Goal: Task Accomplishment & Management: Use online tool/utility

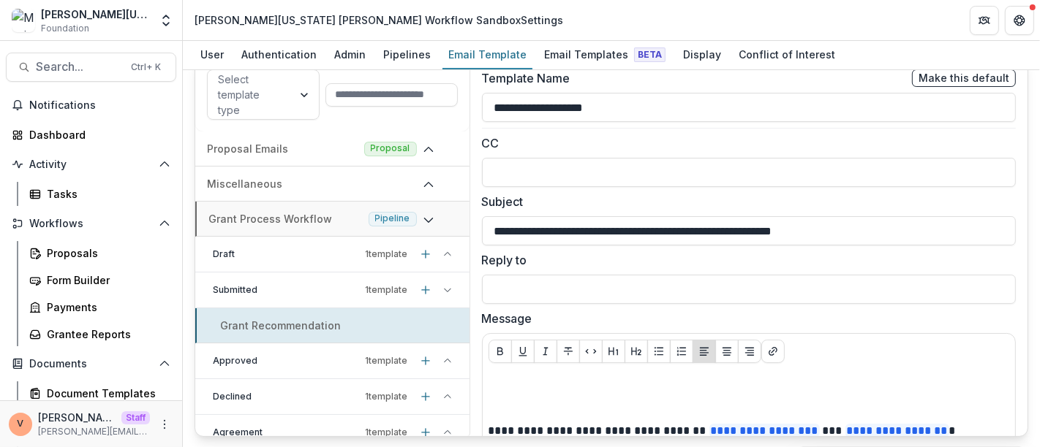
drag, startPoint x: 635, startPoint y: 106, endPoint x: 398, endPoint y: 111, distance: 237.7
click at [398, 111] on div "**********" at bounding box center [610, 247] width 833 height 380
click at [281, 356] on p "Approved" at bounding box center [286, 361] width 147 height 13
click at [259, 284] on p "Submitted" at bounding box center [286, 290] width 147 height 13
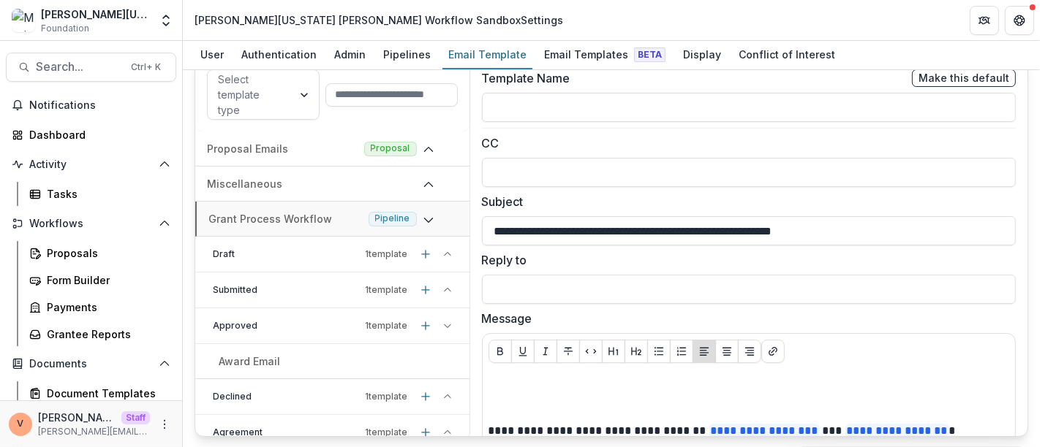
click at [257, 360] on p "Award Email" at bounding box center [249, 361] width 61 height 15
type input "**********"
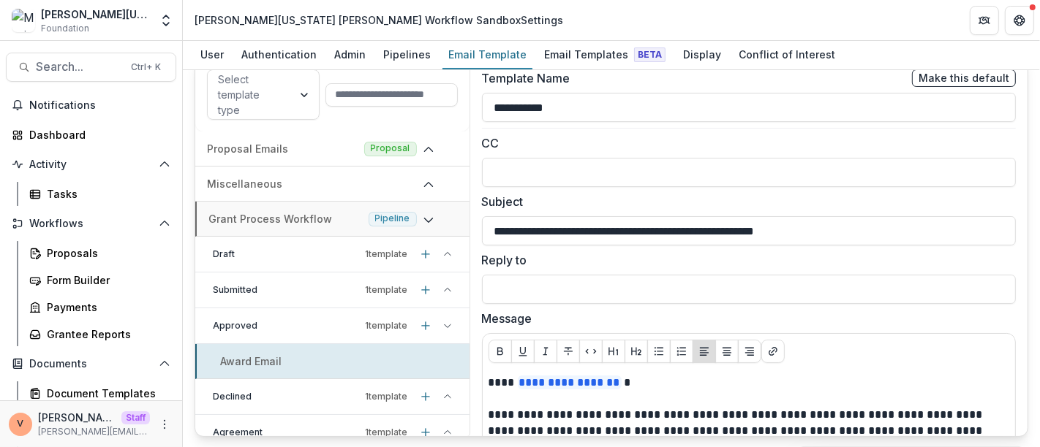
click at [245, 285] on p "Submitted" at bounding box center [286, 290] width 147 height 13
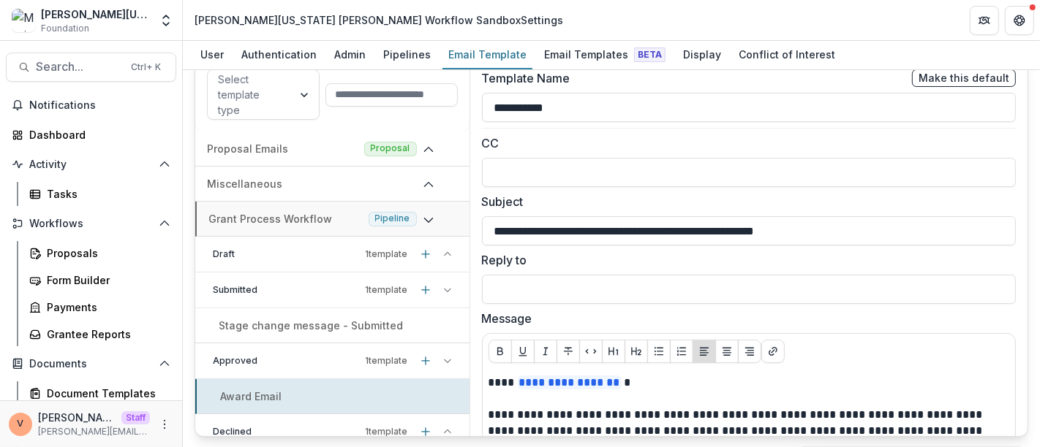
click at [246, 319] on p "Stage change message - Submitted" at bounding box center [311, 325] width 184 height 15
type input "**********"
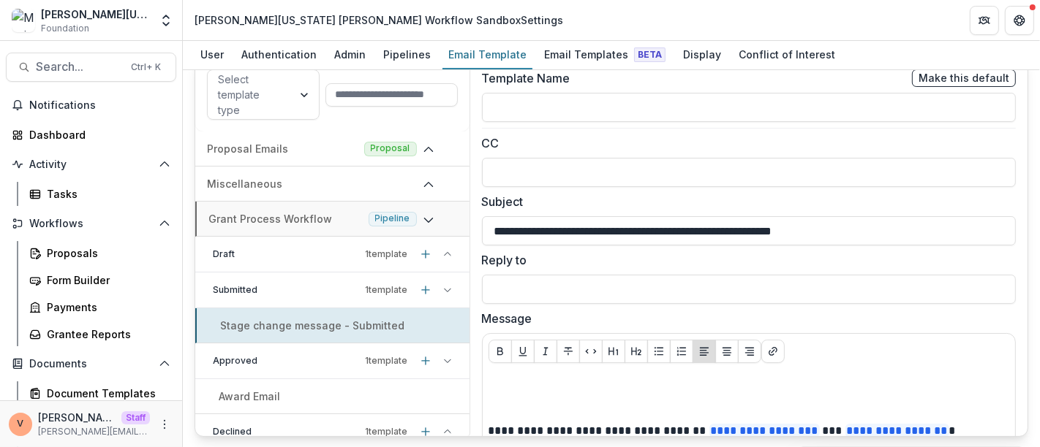
click at [249, 284] on p "Submitted" at bounding box center [286, 290] width 147 height 13
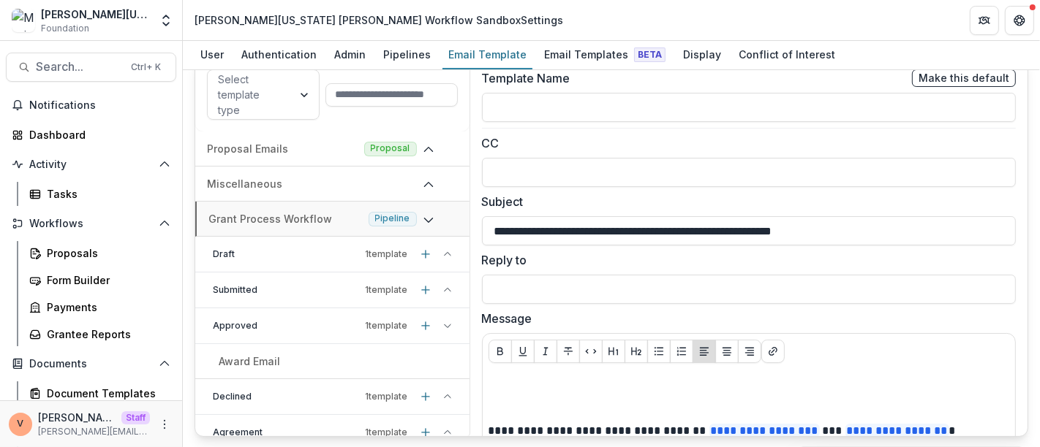
scroll to position [81, 0]
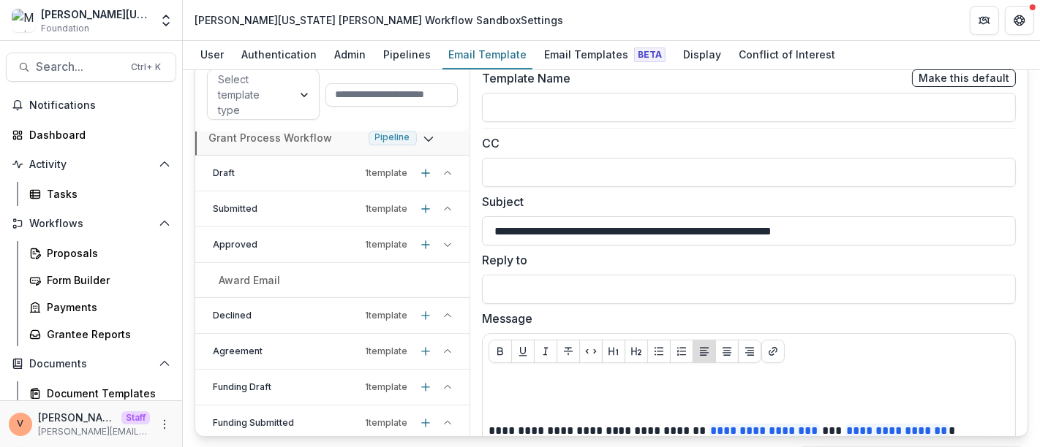
click at [257, 311] on p "Declined" at bounding box center [286, 315] width 147 height 13
click at [257, 344] on p "Declination Letter" at bounding box center [264, 351] width 91 height 15
type input "**********"
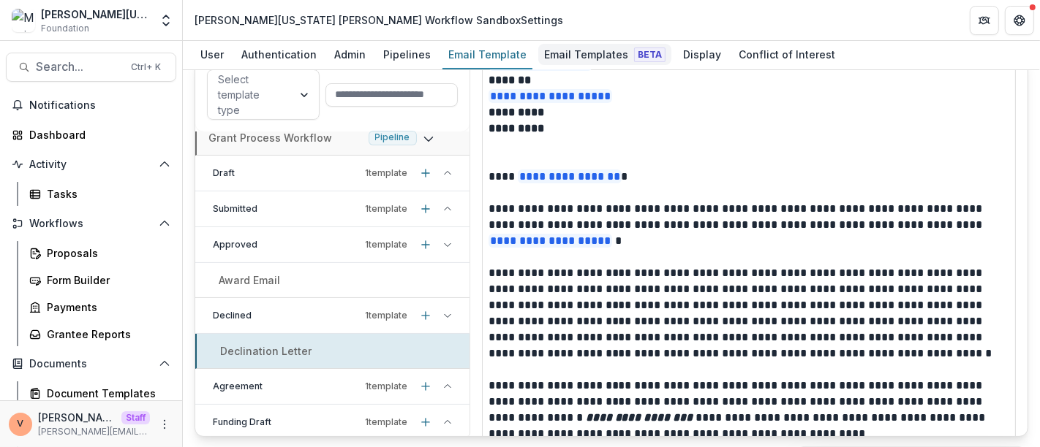
scroll to position [225, 0]
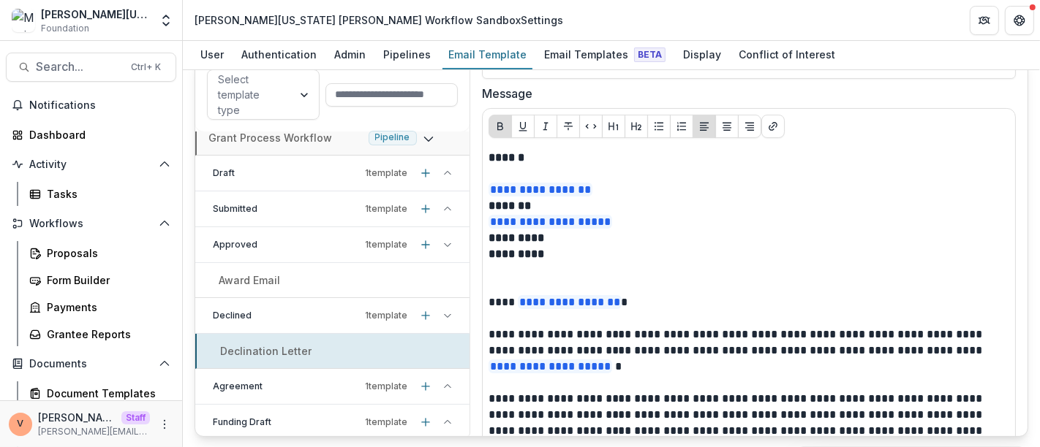
click at [324, 276] on div "Award Email" at bounding box center [332, 280] width 274 height 15
type input "**********"
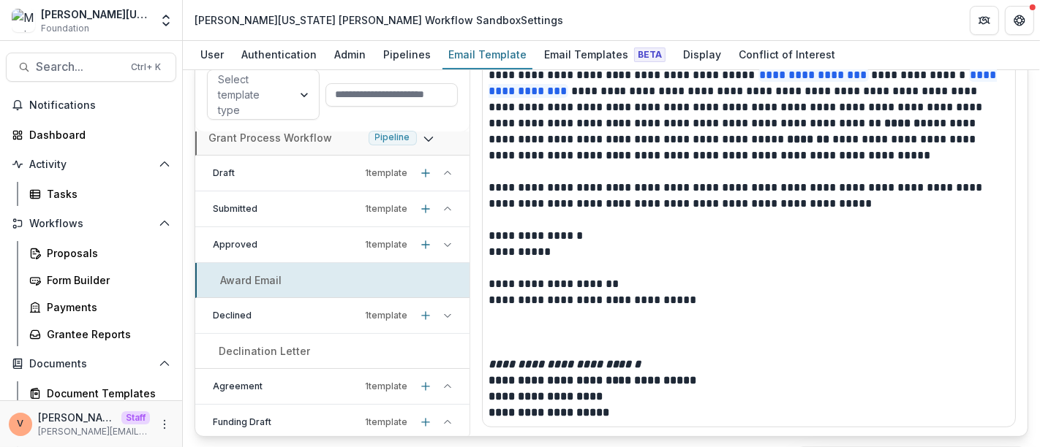
scroll to position [405, 0]
click at [286, 353] on p "Declination Letter" at bounding box center [264, 351] width 91 height 15
type input "**********"
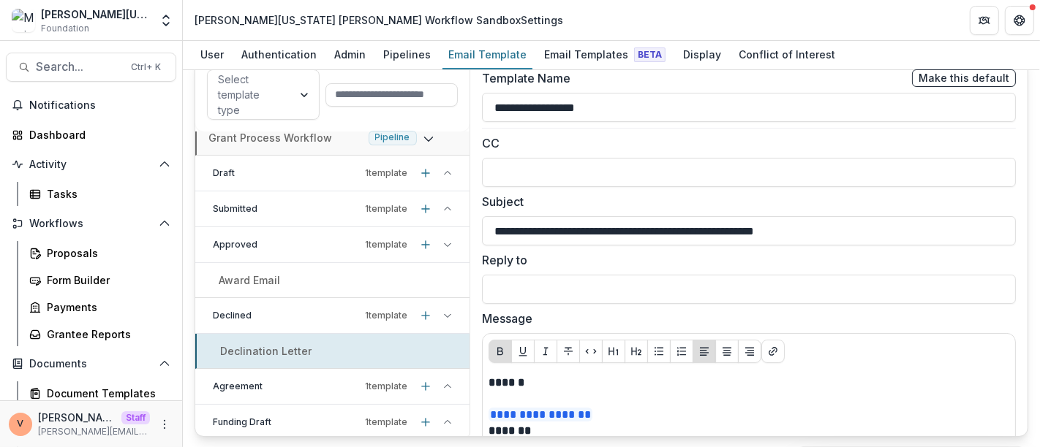
scroll to position [81, 0]
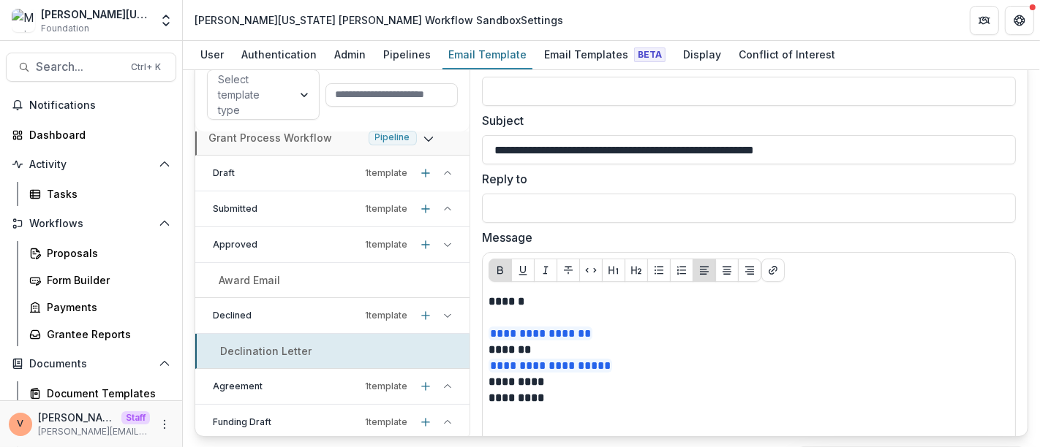
click at [443, 311] on icon at bounding box center [447, 315] width 9 height 9
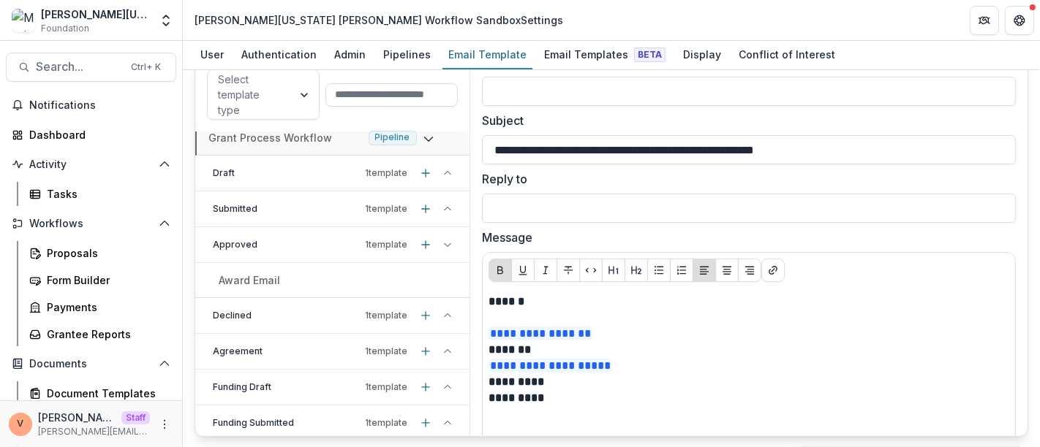
click at [445, 243] on icon at bounding box center [447, 245] width 9 height 9
click at [313, 173] on p "Draft" at bounding box center [286, 173] width 147 height 13
click at [311, 202] on p "Stage change message - Draft" at bounding box center [297, 208] width 157 height 15
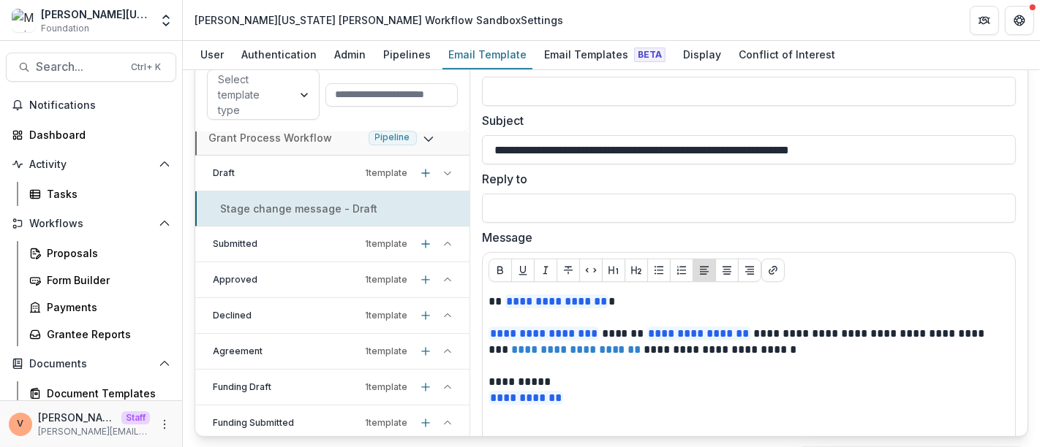
click at [307, 238] on p "Submitted" at bounding box center [286, 244] width 147 height 13
click at [295, 272] on p "Stage change message - Submitted" at bounding box center [311, 279] width 184 height 15
type input "**********"
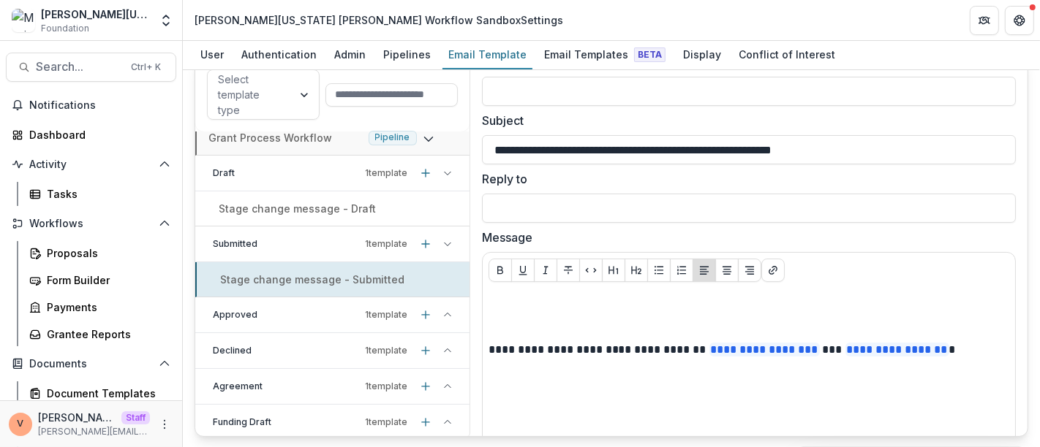
click at [290, 309] on p "Approved" at bounding box center [286, 315] width 147 height 13
click at [276, 347] on p "Award Email" at bounding box center [249, 350] width 61 height 15
type input "**********"
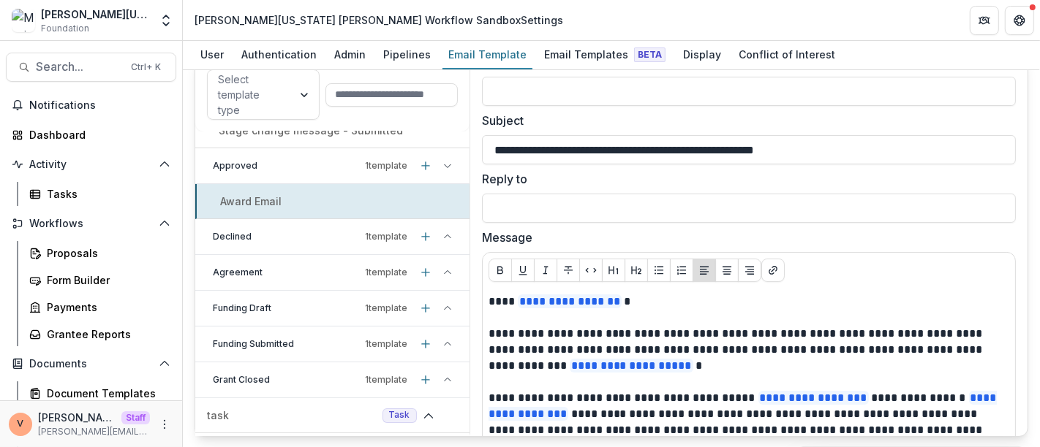
scroll to position [243, 0]
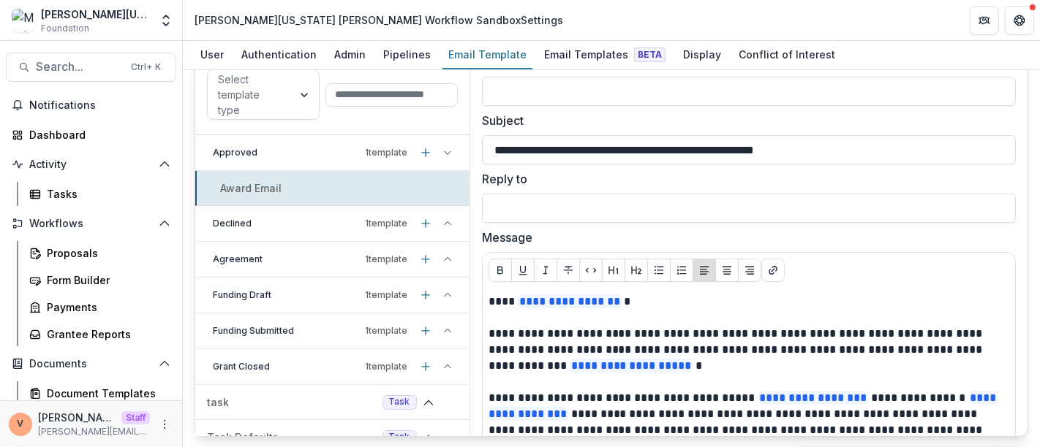
click at [262, 225] on p "Declined" at bounding box center [286, 223] width 147 height 13
click at [262, 261] on p "Declination Letter" at bounding box center [264, 258] width 91 height 15
type input "**********"
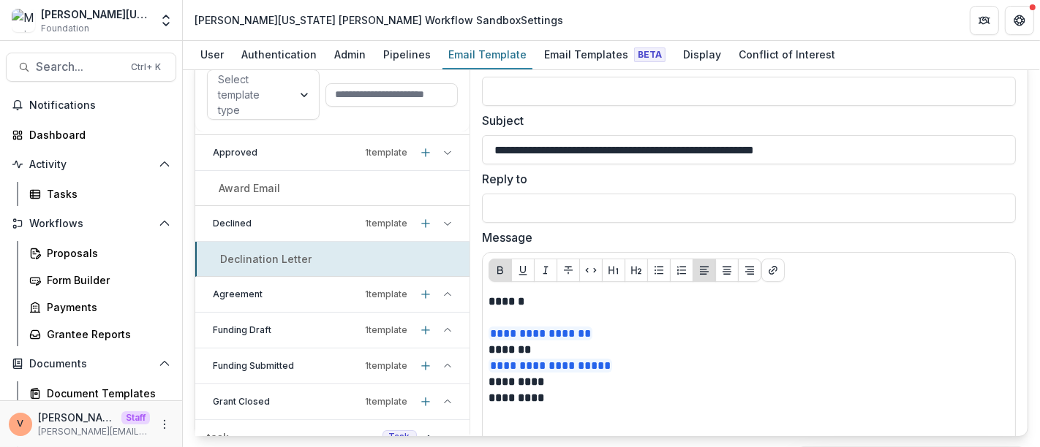
click at [261, 292] on p "Agreement" at bounding box center [286, 294] width 147 height 13
click at [262, 322] on p "Stage change message - Agreement" at bounding box center [313, 329] width 188 height 15
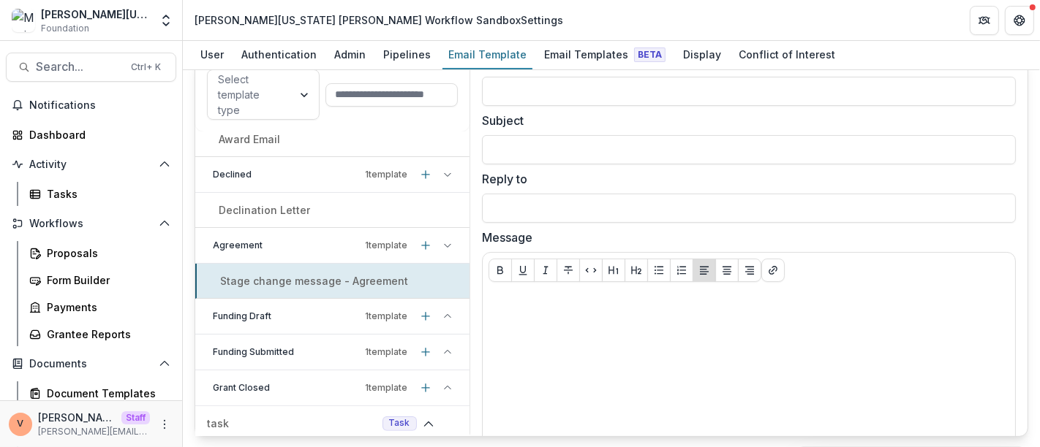
scroll to position [325, 0]
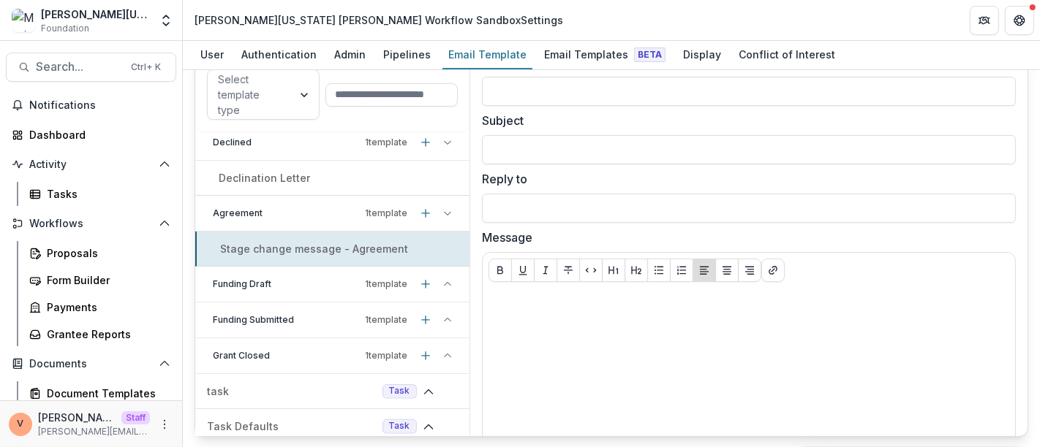
click at [268, 271] on div "Funding Draft 1 template" at bounding box center [332, 285] width 274 height 36
click at [265, 312] on p "Stage change message - Funding Draft" at bounding box center [320, 319] width 202 height 15
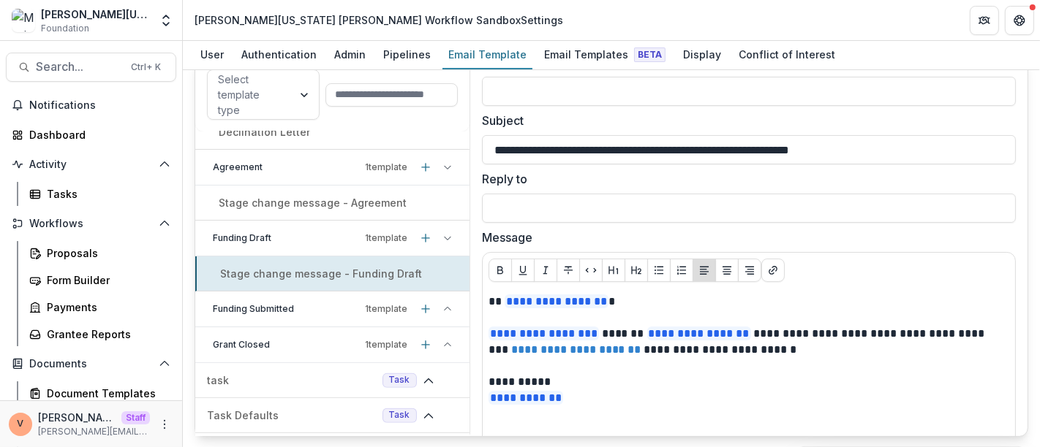
scroll to position [406, 0]
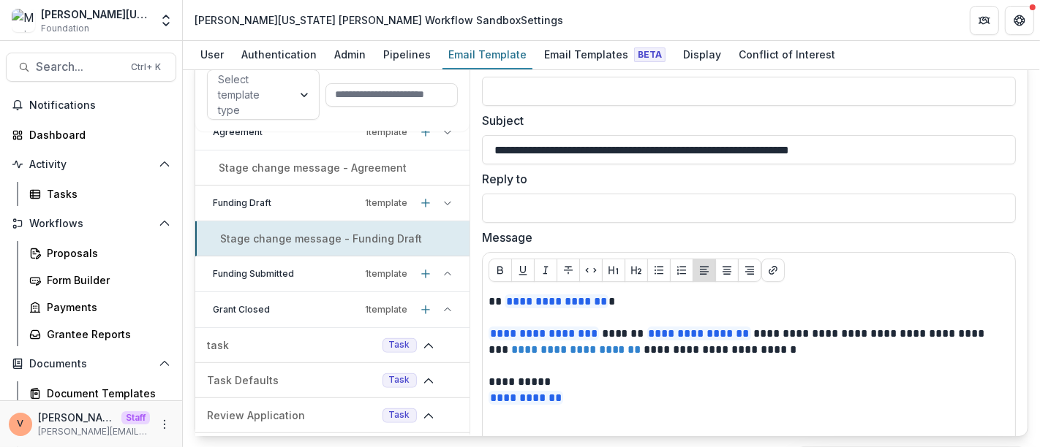
click at [263, 276] on p "Funding Submitted" at bounding box center [286, 274] width 147 height 13
click at [262, 302] on p "Stage change message - Funding Submitted" at bounding box center [333, 309] width 229 height 15
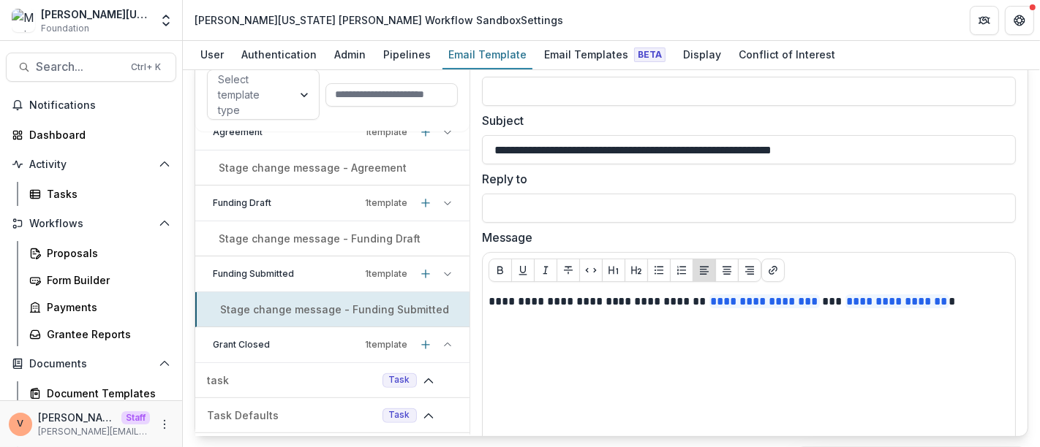
click at [257, 338] on p "Grant Closed" at bounding box center [286, 344] width 147 height 13
click at [252, 341] on p "Grant Closed" at bounding box center [286, 344] width 147 height 13
click at [250, 341] on p "Grant Closed" at bounding box center [286, 344] width 147 height 13
click at [242, 373] on p "Stage change message - Grant Closed" at bounding box center [319, 380] width 200 height 15
type input "**********"
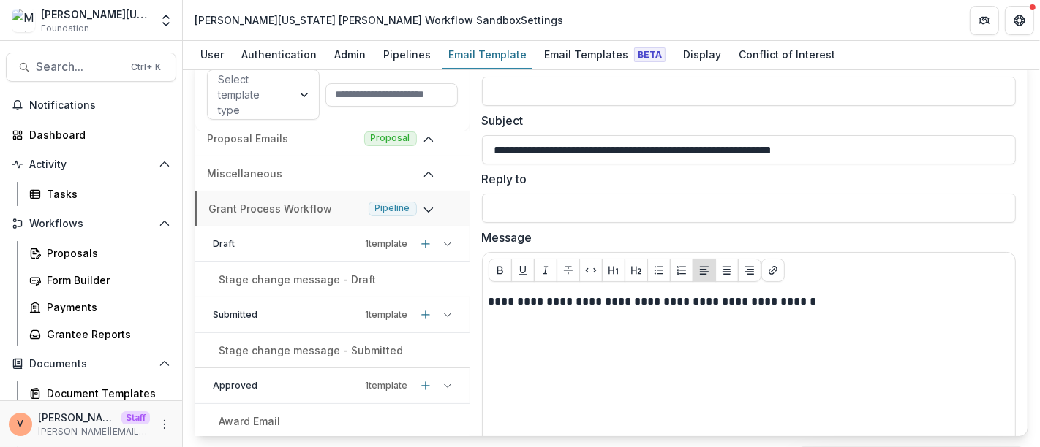
scroll to position [0, 0]
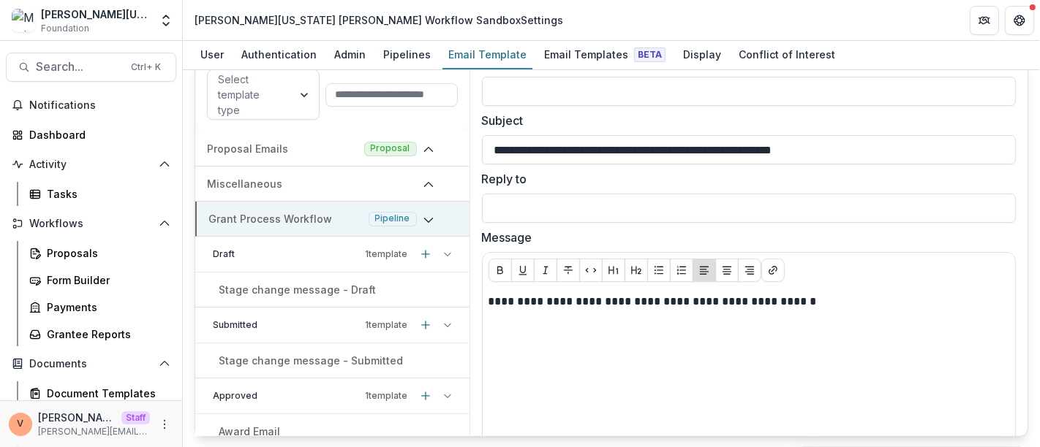
click at [424, 219] on polyline at bounding box center [428, 221] width 8 height 4
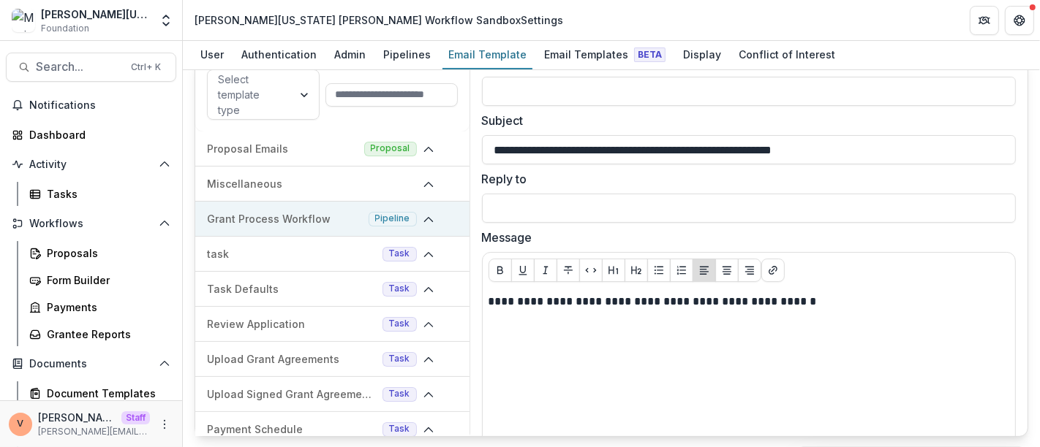
click at [423, 219] on icon at bounding box center [429, 220] width 12 height 12
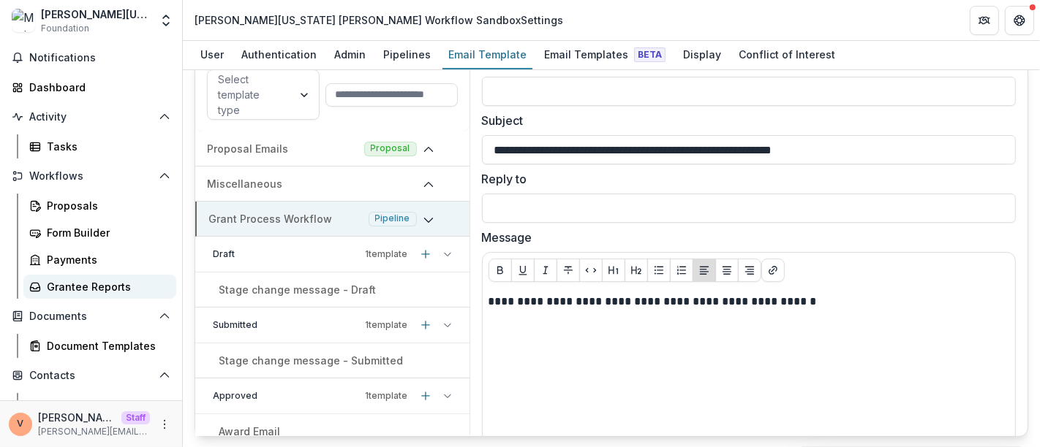
scroll to position [81, 0]
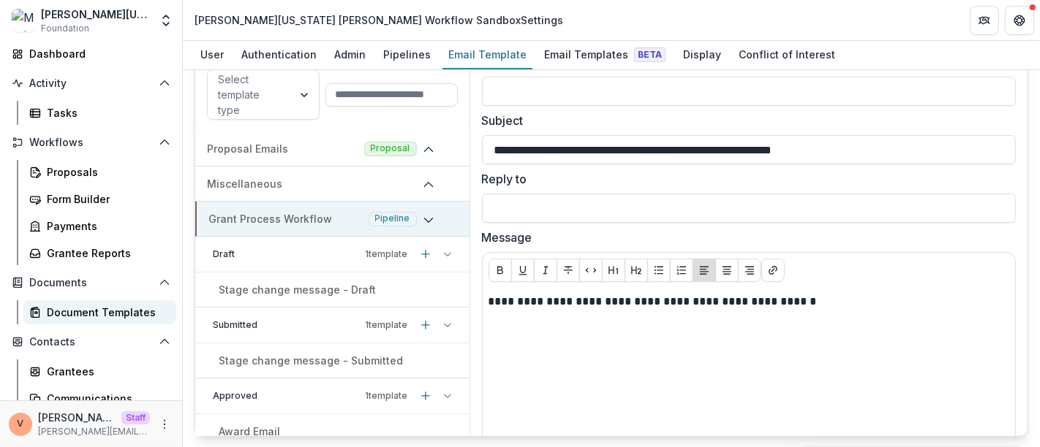
click at [113, 309] on div "Document Templates" at bounding box center [106, 312] width 118 height 15
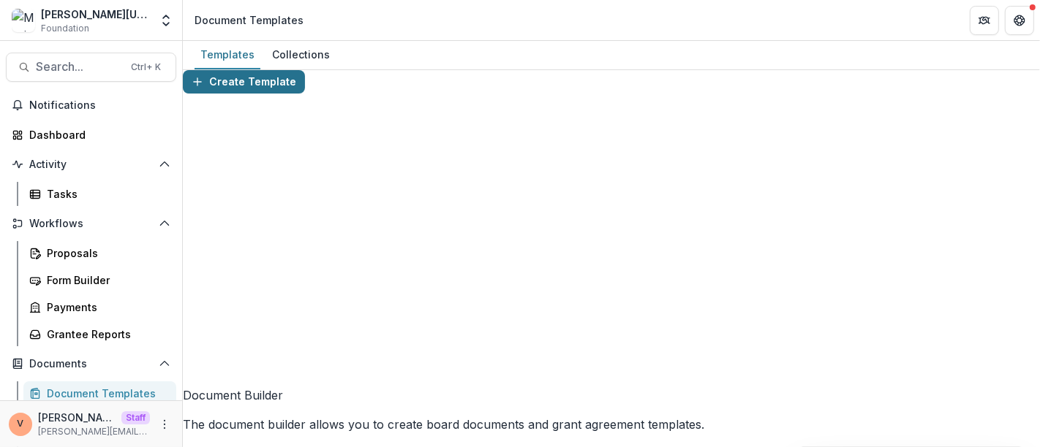
click at [268, 94] on button "Create Template" at bounding box center [244, 81] width 122 height 23
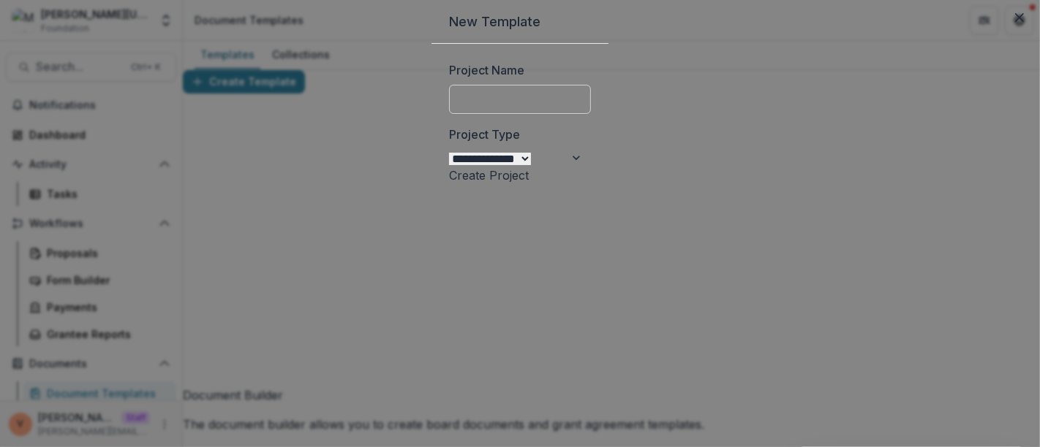
click at [449, 114] on input "Project Name" at bounding box center [520, 99] width 142 height 29
type input "**********"
click at [449, 184] on button "Create Project" at bounding box center [489, 176] width 80 height 18
